Goal: Find specific page/section: Find specific page/section

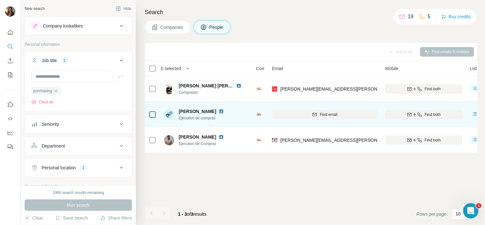
click at [258, 114] on img at bounding box center [258, 114] width 5 height 3
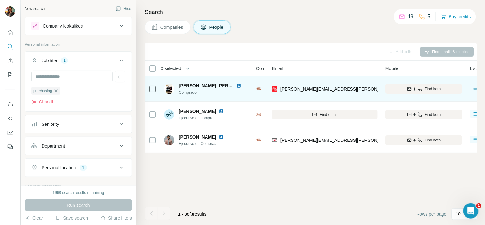
click at [258, 86] on div "Nutriwell" at bounding box center [260, 89] width 8 height 6
click at [258, 87] on img at bounding box center [258, 88] width 5 height 3
click at [258, 88] on img at bounding box center [258, 88] width 5 height 3
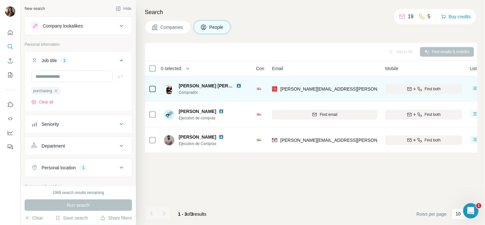
click at [258, 89] on img at bounding box center [258, 88] width 5 height 3
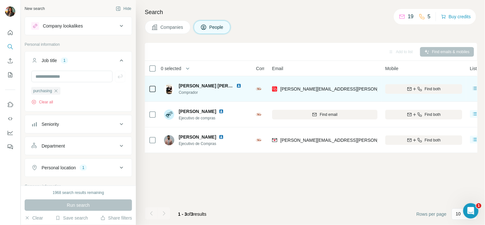
click at [258, 89] on img at bounding box center [258, 88] width 5 height 3
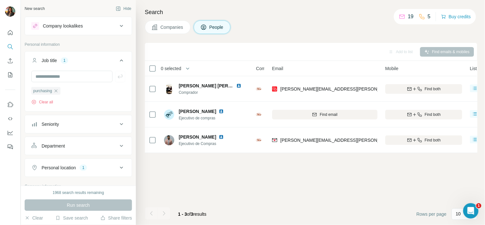
click at [175, 32] on button "Companies" at bounding box center [168, 26] width 46 height 13
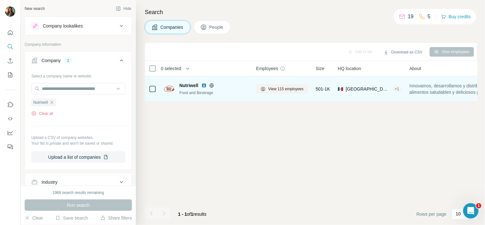
click at [187, 84] on span "Nutriwell" at bounding box center [188, 85] width 19 height 6
click at [170, 88] on img at bounding box center [169, 89] width 10 height 6
